Goal: Task Accomplishment & Management: Manage account settings

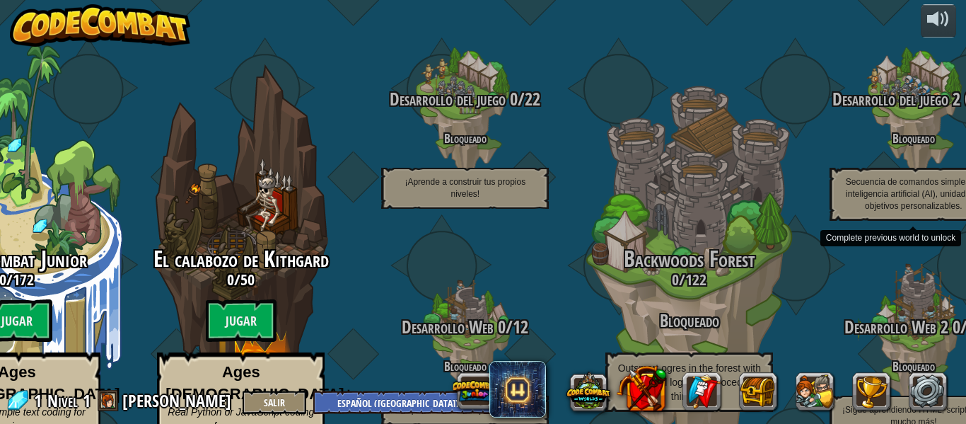
select select "es-419"
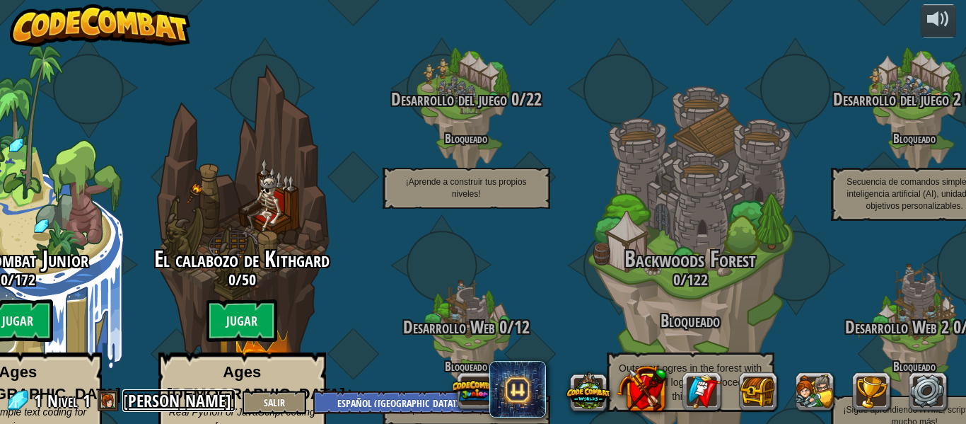
click at [134, 400] on link "[PERSON_NAME]" at bounding box center [178, 400] width 113 height 23
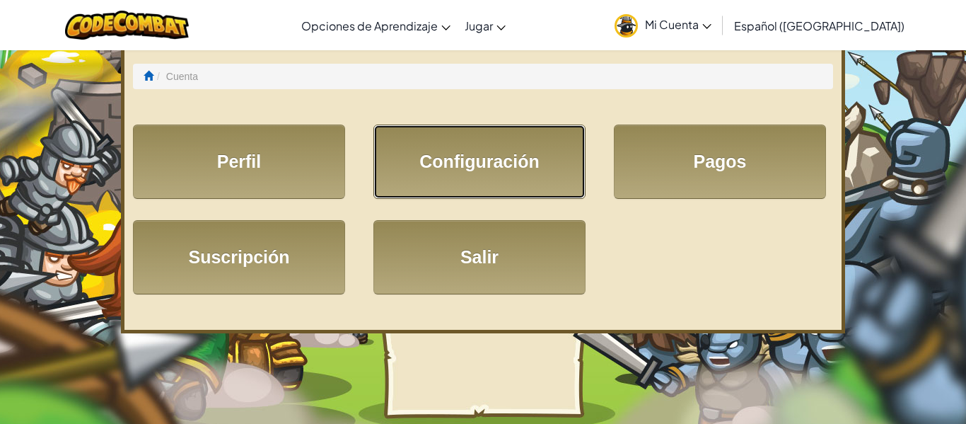
click at [511, 185] on link "Configuración" at bounding box center [479, 161] width 212 height 74
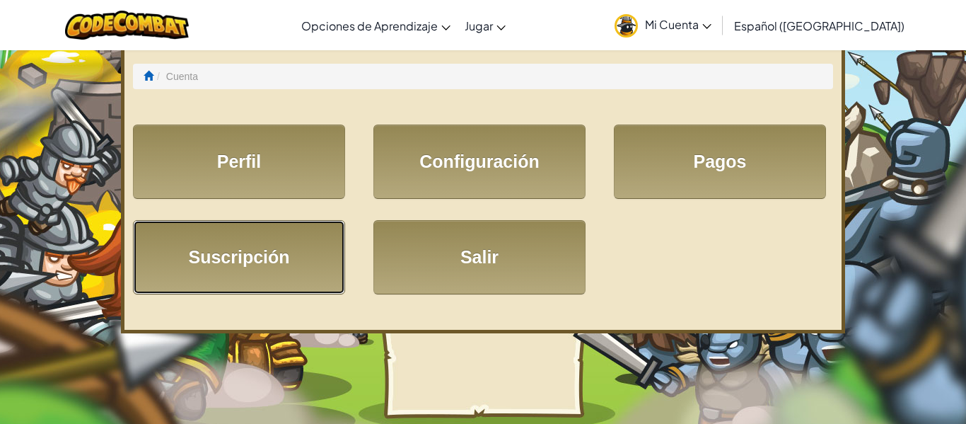
click at [299, 275] on link "Suscripción" at bounding box center [239, 257] width 212 height 74
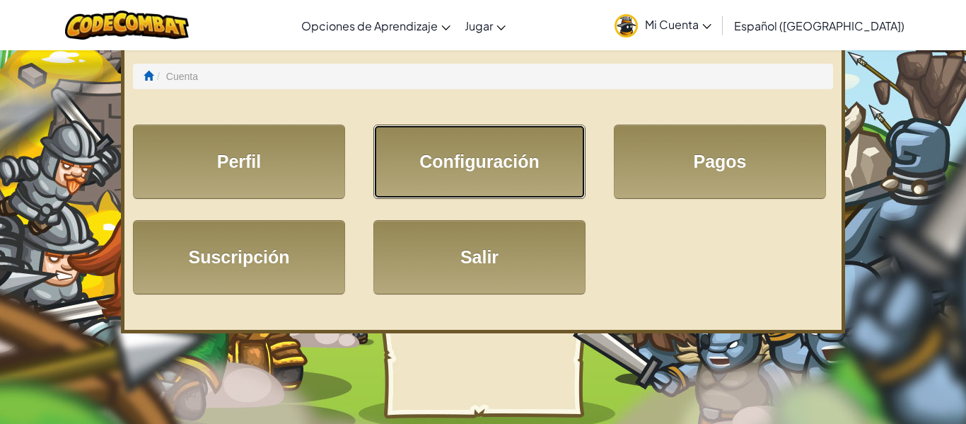
click at [494, 160] on link "Configuración" at bounding box center [479, 161] width 212 height 74
click at [683, 30] on span "Mi Cuenta" at bounding box center [678, 24] width 66 height 15
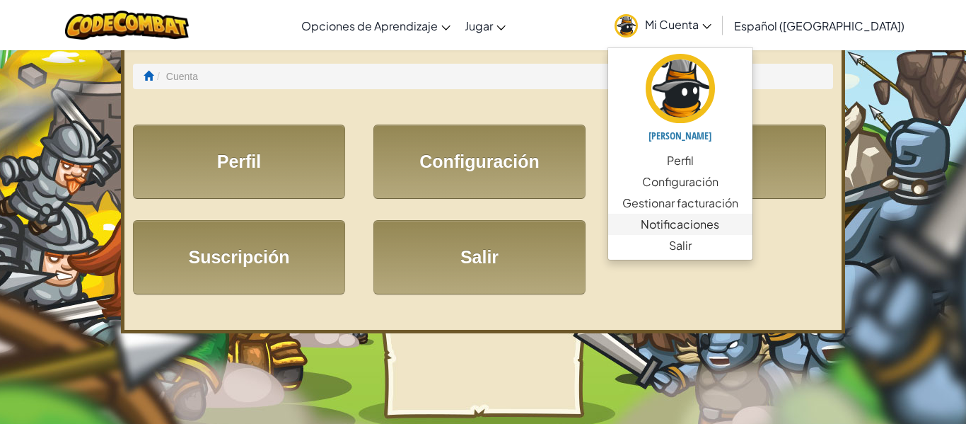
click at [719, 228] on span "Notificaciones" at bounding box center [680, 224] width 78 height 17
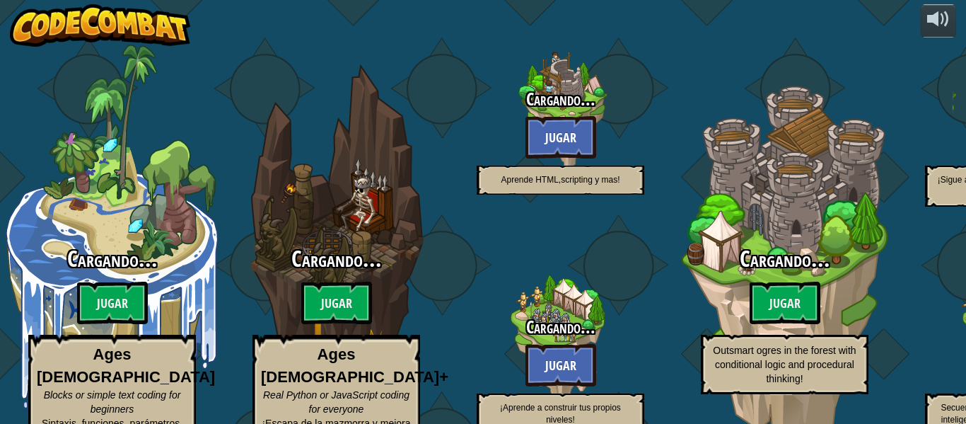
select select "es-419"
